Goal: Task Accomplishment & Management: Manage account settings

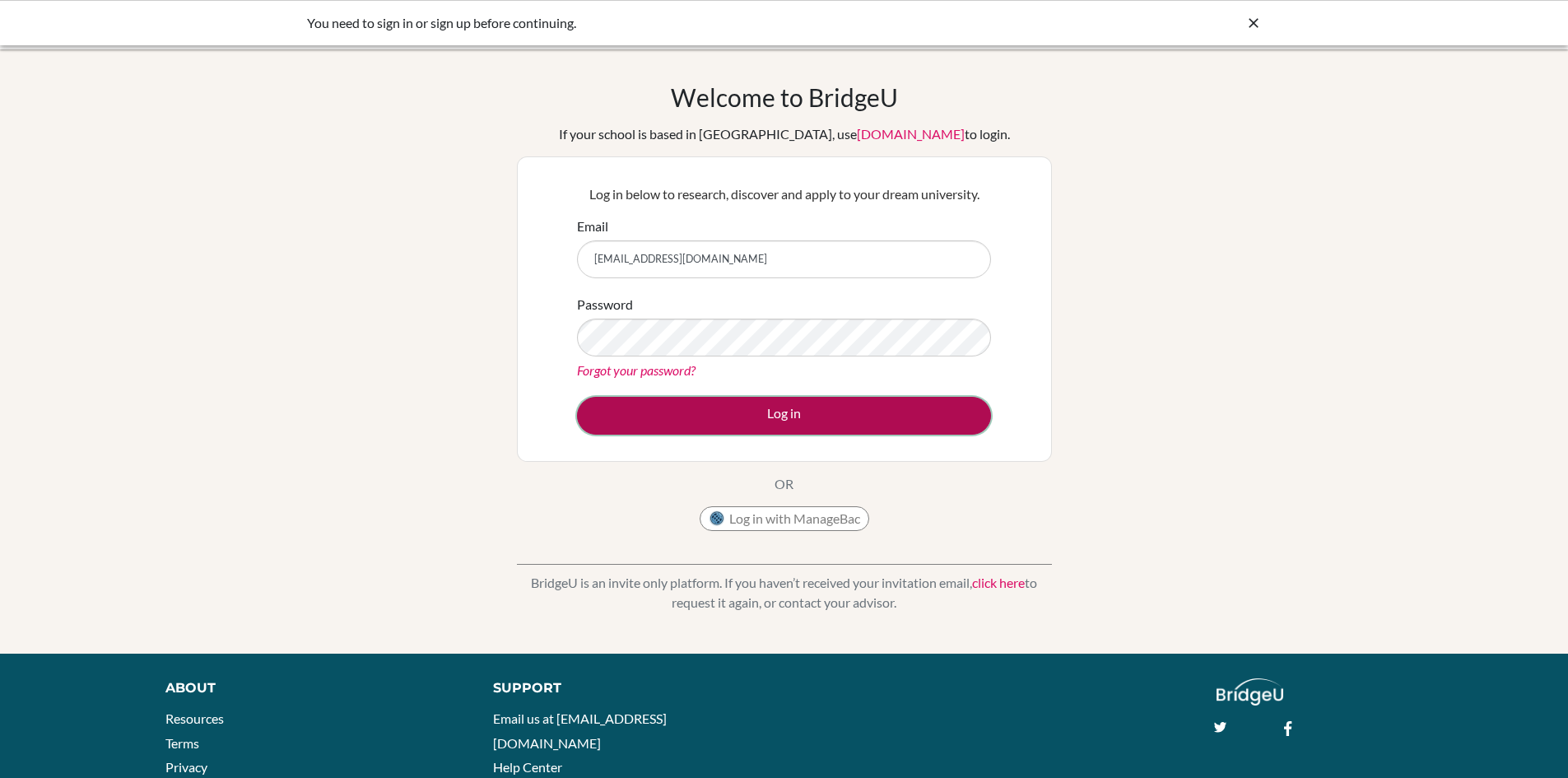
click at [698, 411] on button "Log in" at bounding box center [784, 415] width 414 height 38
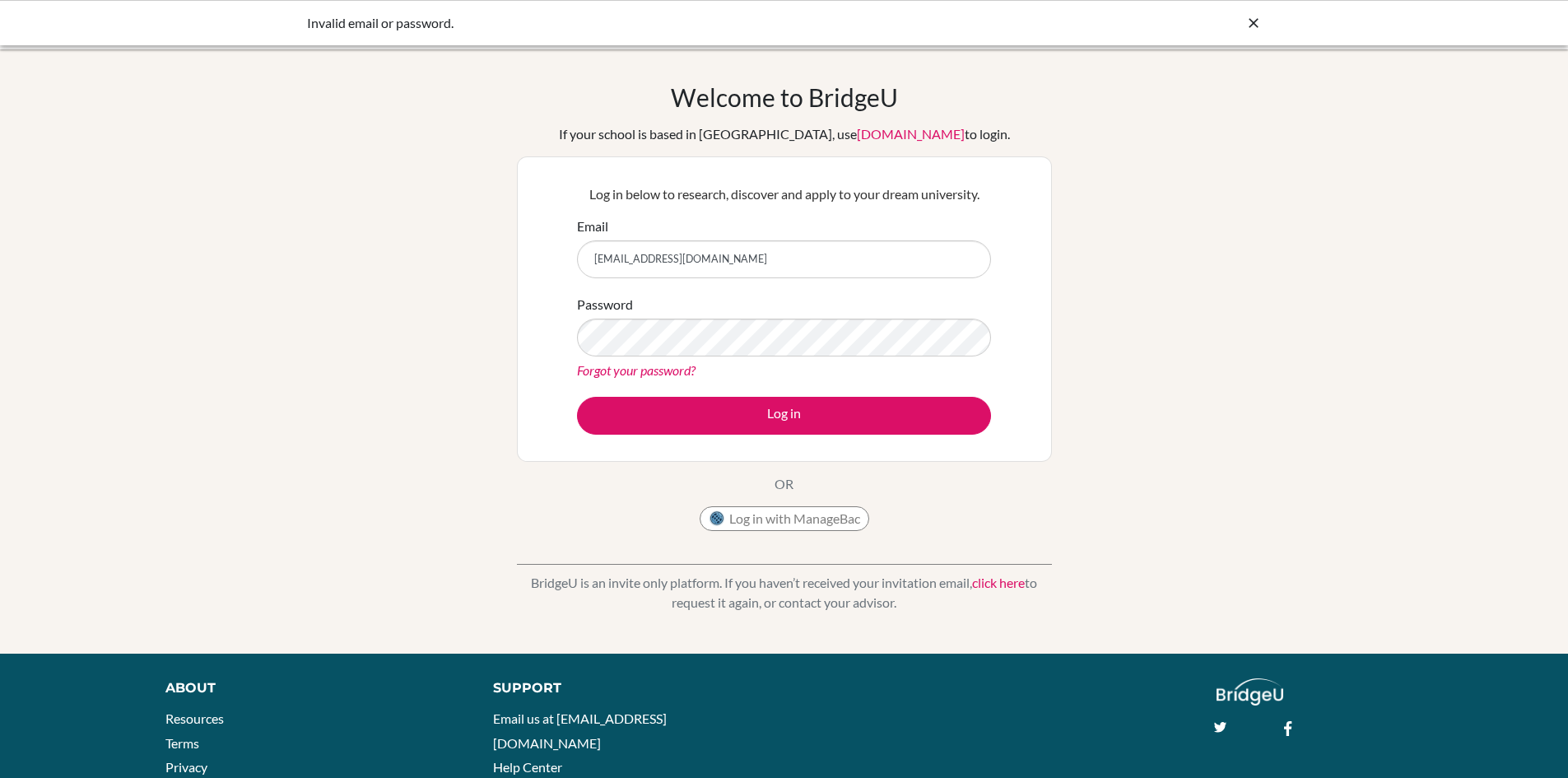
click at [646, 376] on link "Forgot your password?" at bounding box center [636, 371] width 119 height 16
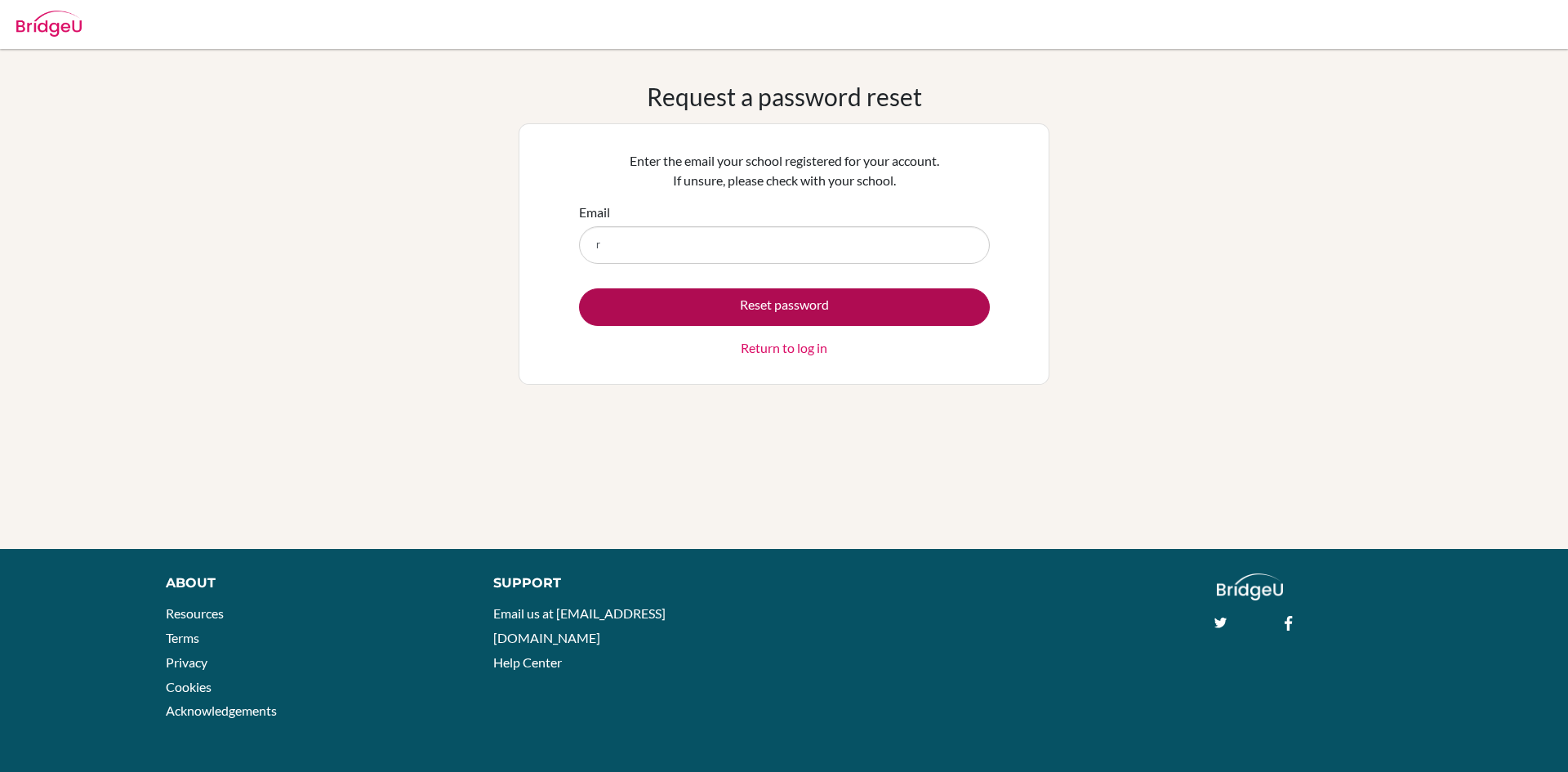
type input "[EMAIL_ADDRESS][DOMAIN_NAME]"
click at [717, 309] on button "Reset password" at bounding box center [784, 307] width 411 height 38
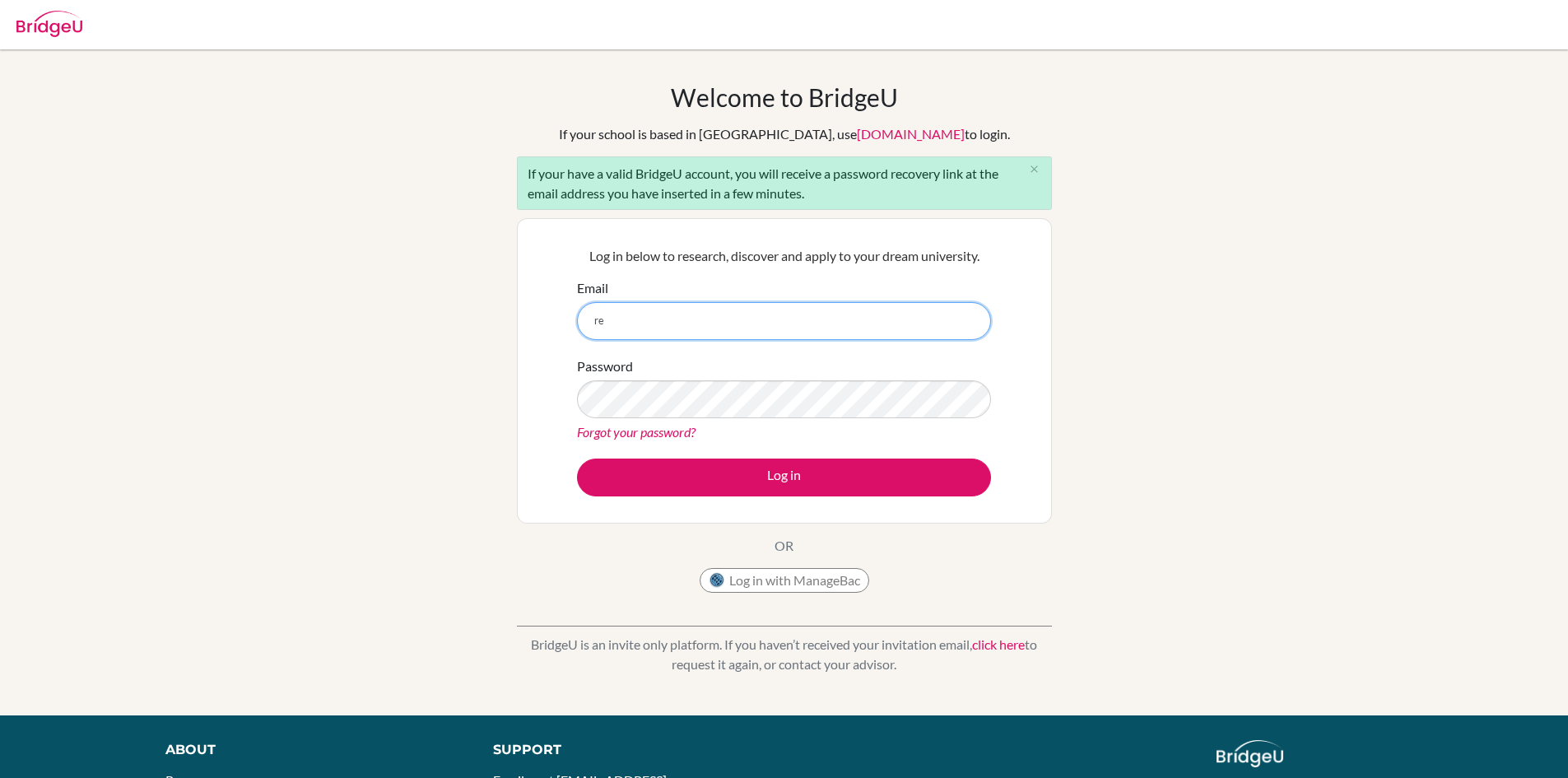
type input "[EMAIL_ADDRESS][DOMAIN_NAME]"
click at [946, 370] on div "Password Forgot your password?" at bounding box center [784, 399] width 414 height 86
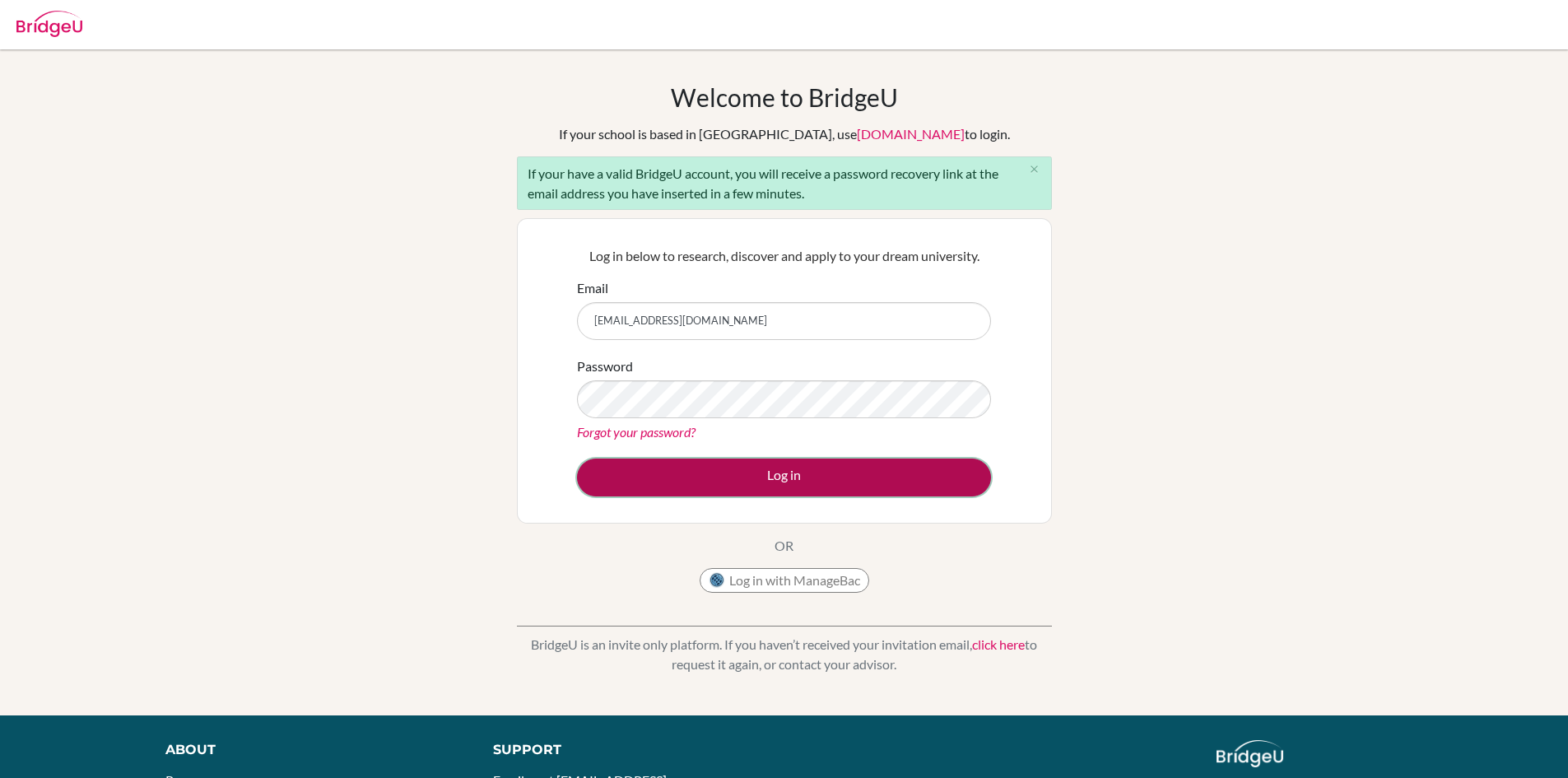
click at [905, 473] on button "Log in" at bounding box center [784, 477] width 414 height 38
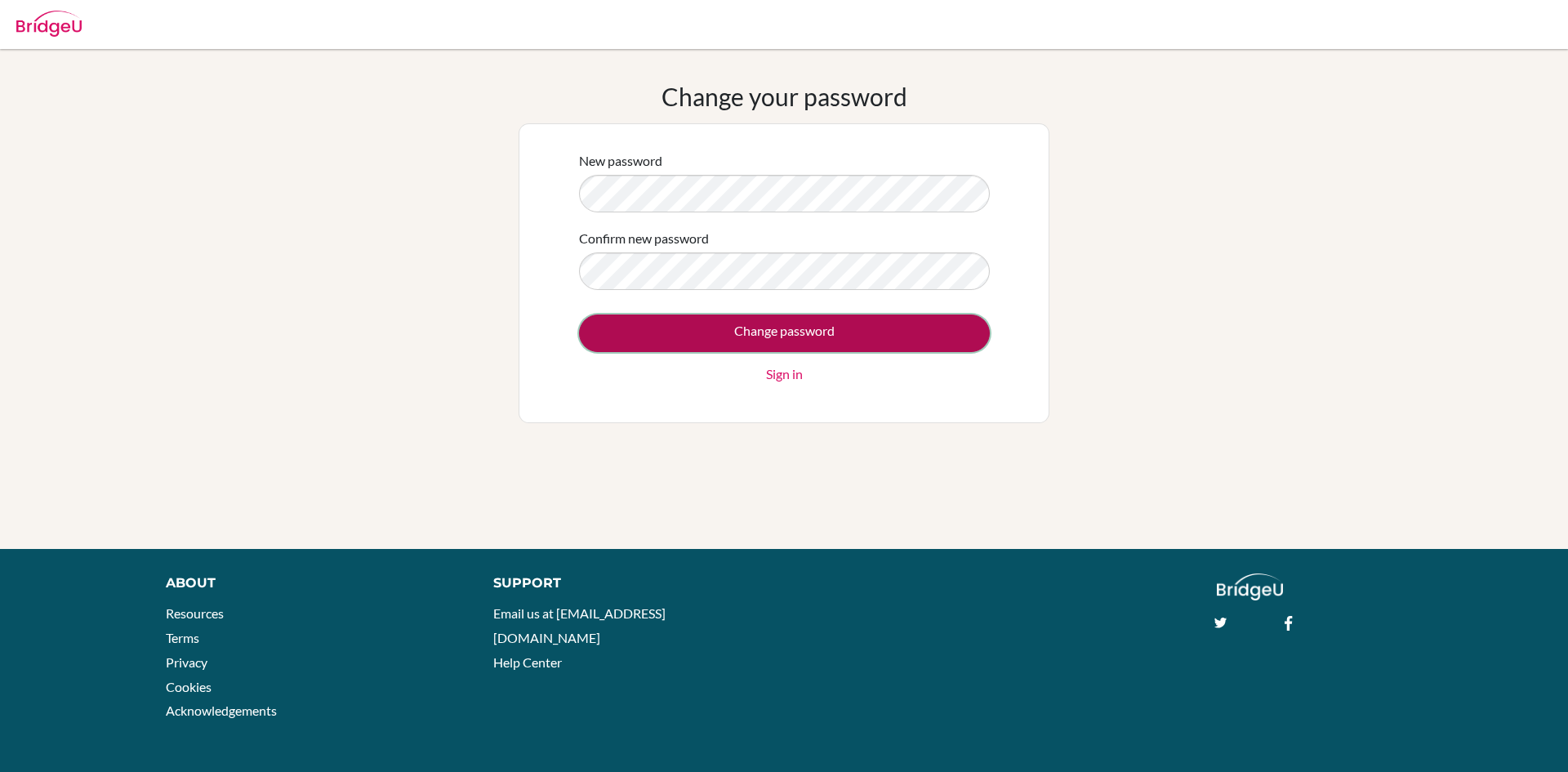
click at [717, 324] on input "Change password" at bounding box center [784, 334] width 411 height 38
